Goal: Information Seeking & Learning: Learn about a topic

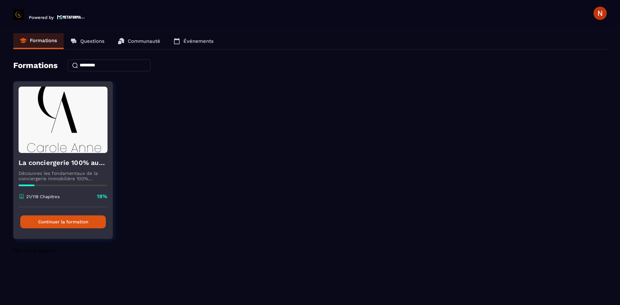
click at [79, 221] on button "Continuer la formation" at bounding box center [63, 221] width 86 height 13
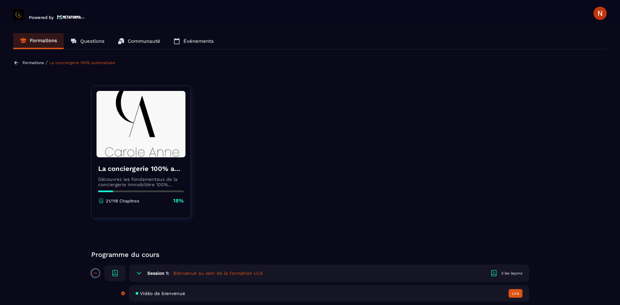
click at [164, 141] on img at bounding box center [140, 124] width 89 height 66
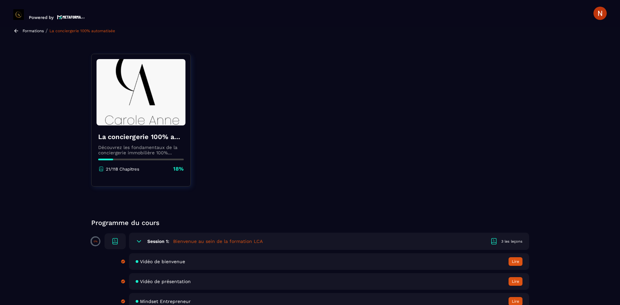
scroll to position [76, 0]
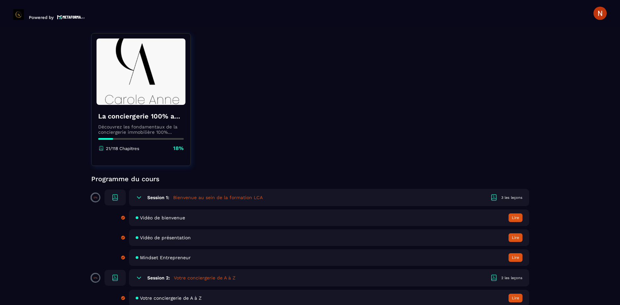
click at [127, 89] on img at bounding box center [140, 71] width 89 height 66
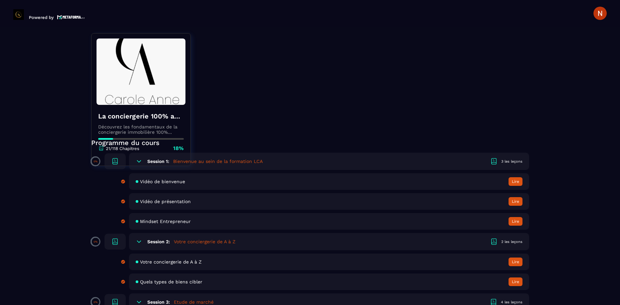
scroll to position [113, 0]
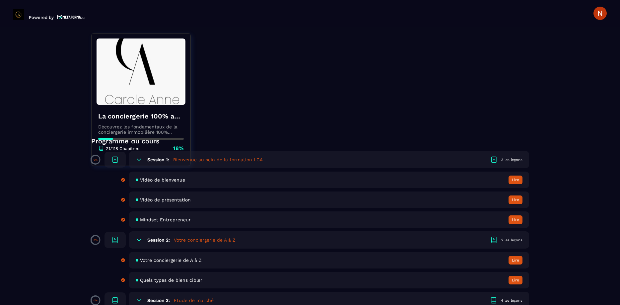
click at [169, 146] on div "21/118 Chapitres 18%" at bounding box center [141, 148] width 86 height 7
click at [173, 146] on div "21/118 Chapitres 18%" at bounding box center [141, 148] width 86 height 7
click at [160, 101] on img at bounding box center [140, 71] width 89 height 66
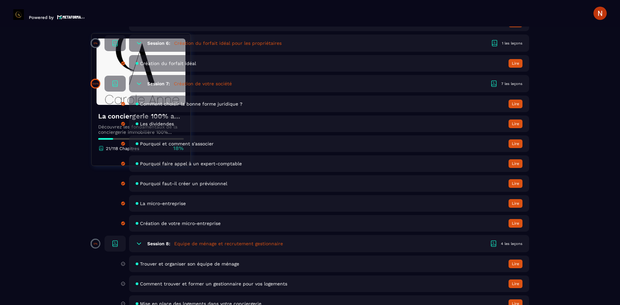
scroll to position [567, 0]
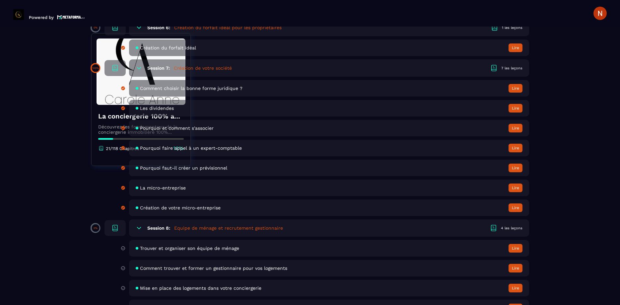
click at [197, 209] on span "Création de votre micro-entreprise" at bounding box center [180, 207] width 81 height 5
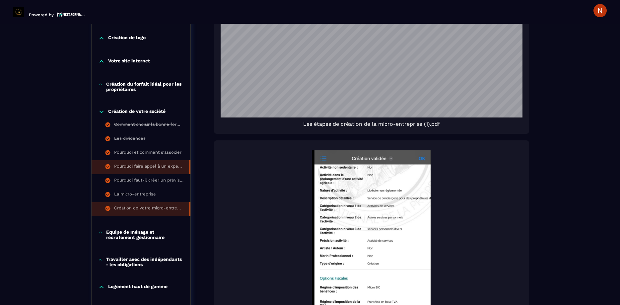
scroll to position [258, 0]
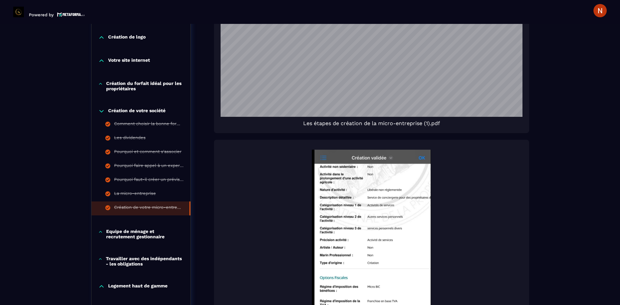
click at [125, 232] on p "Equipe de ménage et recrutement gestionnaire" at bounding box center [145, 233] width 78 height 11
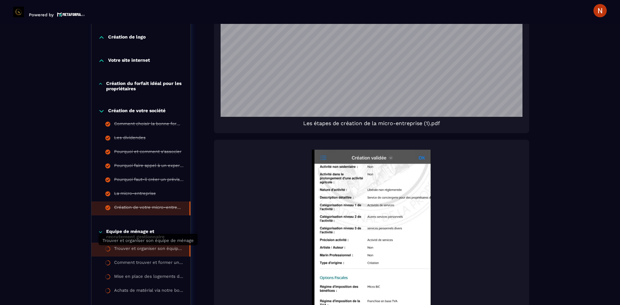
click at [145, 248] on div "Trouver et organiser son équipe de ménage" at bounding box center [148, 249] width 69 height 7
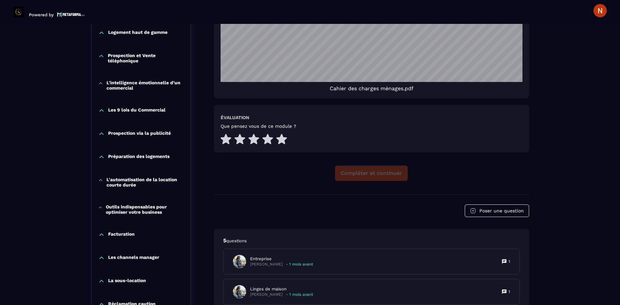
scroll to position [747, 0]
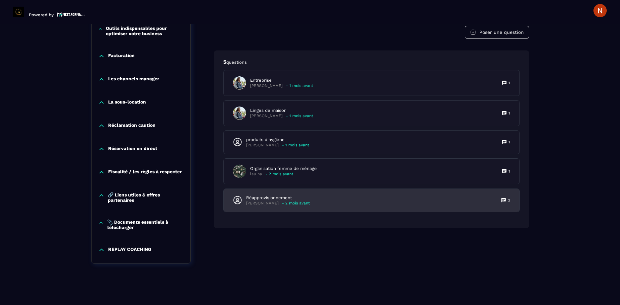
click at [280, 195] on p "Réapprovisionnement" at bounding box center [278, 198] width 64 height 6
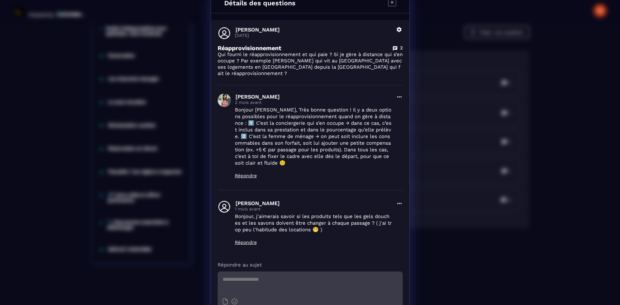
scroll to position [0, 0]
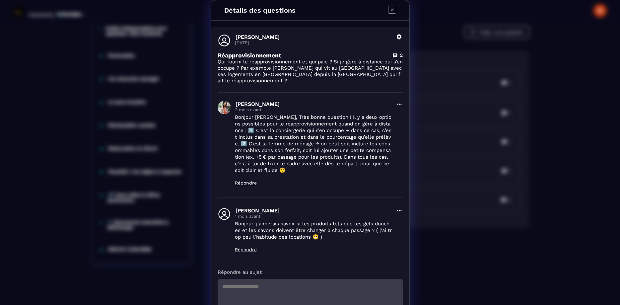
click at [392, 8] on icon "Modal window" at bounding box center [392, 10] width 8 height 8
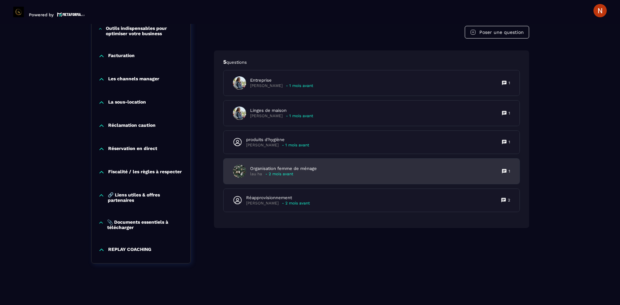
click at [262, 165] on p "Organisation femme de ménage" at bounding box center [283, 168] width 67 height 6
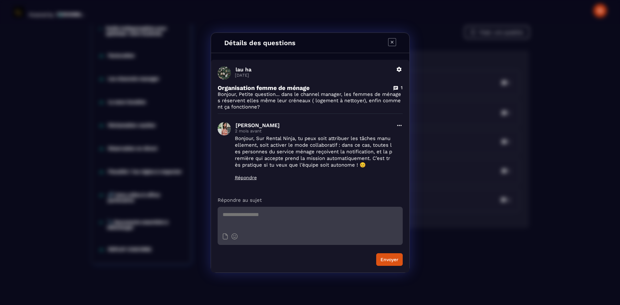
click at [392, 42] on icon "Modal window" at bounding box center [392, 42] width 8 height 8
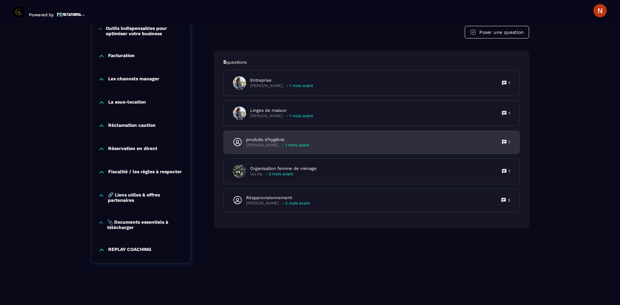
click at [276, 143] on div "[PERSON_NAME] - 1 mois avant" at bounding box center [277, 145] width 63 height 5
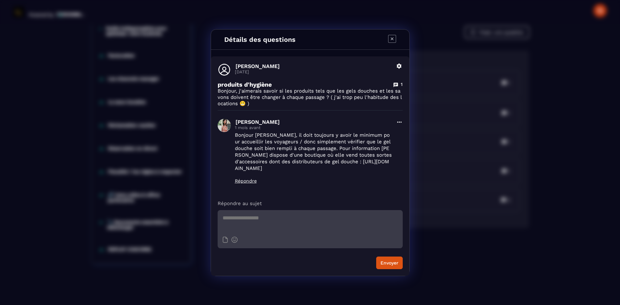
click at [346, 163] on p "Bonjour [PERSON_NAME], il doit toujours y avoir le minimum pour accueillir les …" at bounding box center [313, 152] width 157 height 40
drag, startPoint x: 330, startPoint y: 162, endPoint x: 327, endPoint y: 169, distance: 7.9
click at [327, 169] on p "Bonjour [PERSON_NAME], il doit toujours y avoir le minimum pour accueillir les …" at bounding box center [313, 152] width 157 height 40
copy p "[URL][DOMAIN_NAME]"
click at [392, 37] on icon "Modal window" at bounding box center [392, 39] width 8 height 8
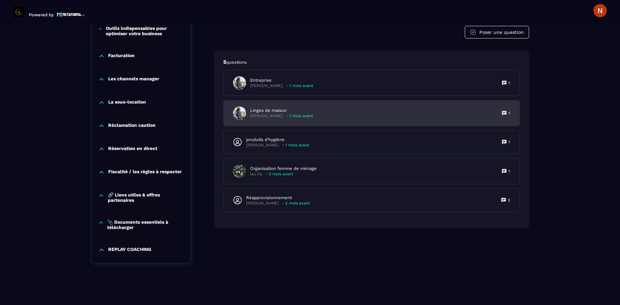
click at [277, 113] on p "[PERSON_NAME]" at bounding box center [266, 115] width 32 height 5
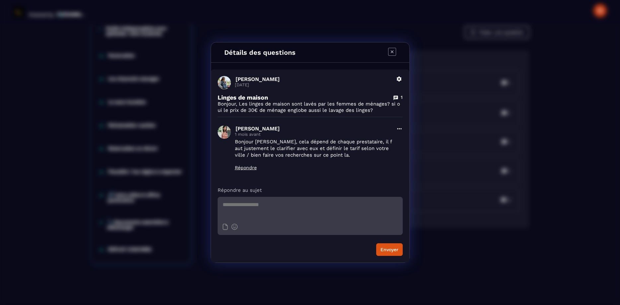
click at [393, 49] on icon "Modal window" at bounding box center [392, 52] width 8 height 8
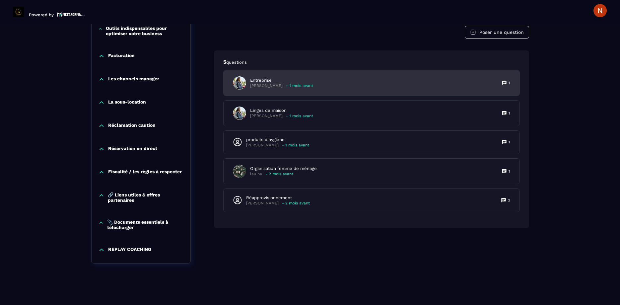
click at [250, 77] on p "Entreprise" at bounding box center [281, 80] width 63 height 6
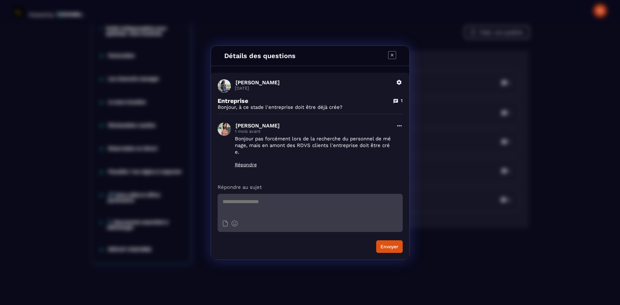
click at [392, 51] on icon "Modal window" at bounding box center [392, 55] width 8 height 8
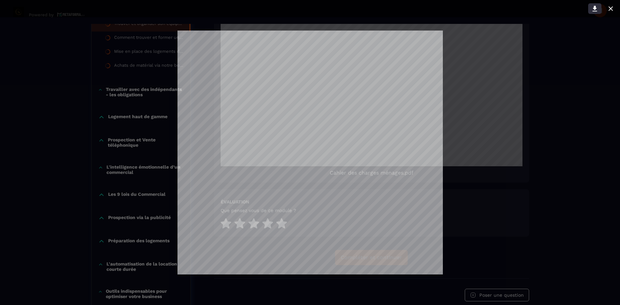
click at [592, 9] on icon at bounding box center [594, 9] width 8 height 8
click at [607, 8] on icon at bounding box center [610, 9] width 8 height 8
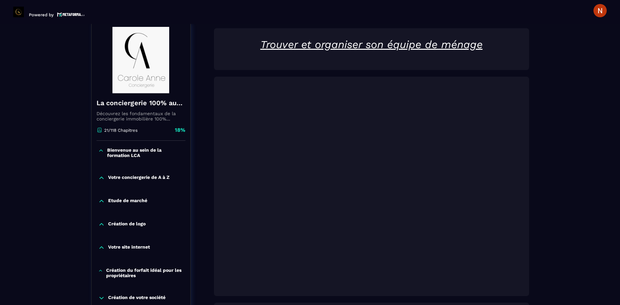
scroll to position [67, 0]
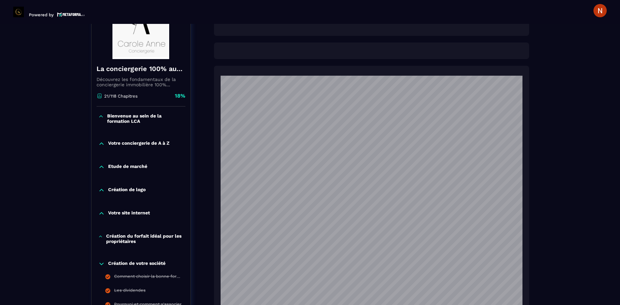
scroll to position [105, 0]
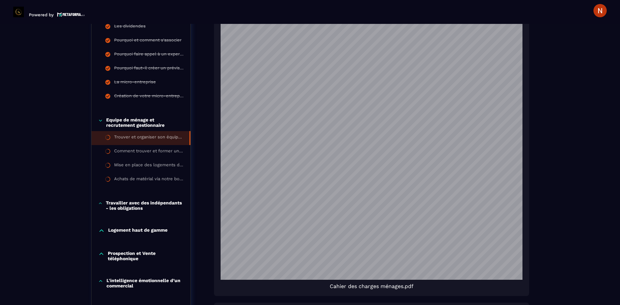
scroll to position [483, 0]
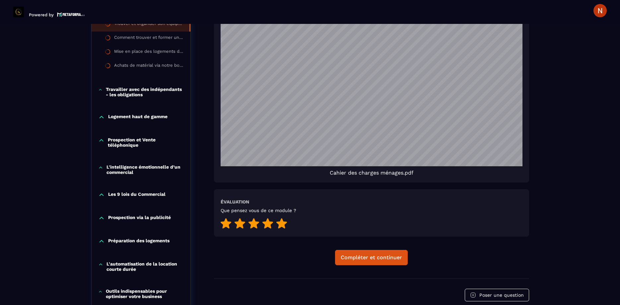
click at [279, 221] on icon at bounding box center [281, 223] width 11 height 10
click at [380, 254] on div "Compléter et continuer" at bounding box center [370, 257] width 61 height 7
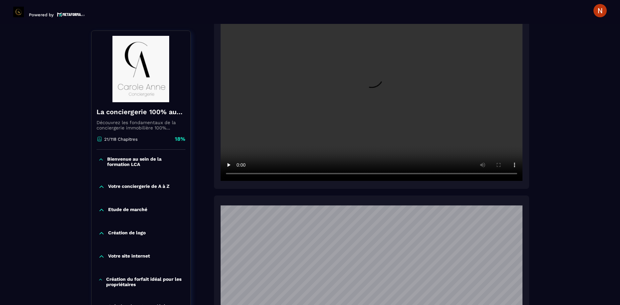
scroll to position [182, 0]
